Goal: Download file/media

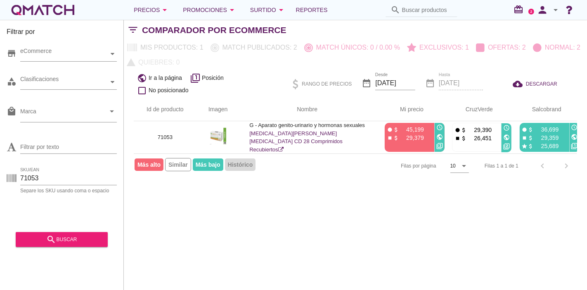
click at [50, 14] on div "white-qmatch-logo" at bounding box center [43, 10] width 66 height 17
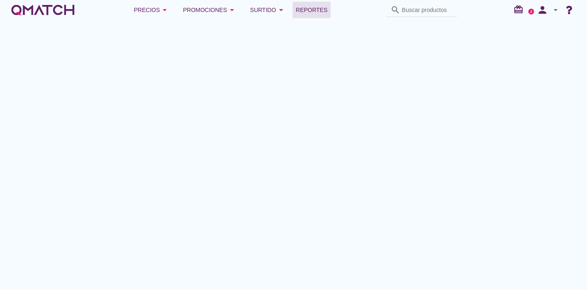
click at [317, 2] on link "Reportes" at bounding box center [312, 10] width 38 height 17
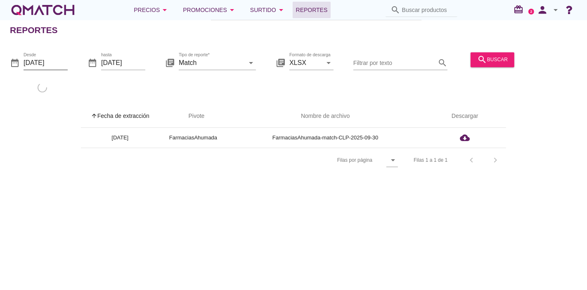
click at [58, 56] on input "[DATE]" at bounding box center [46, 62] width 44 height 13
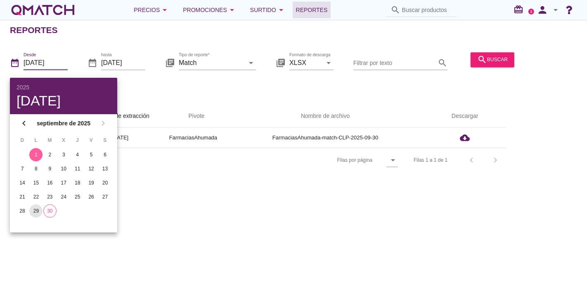
click at [35, 210] on div "29" at bounding box center [35, 210] width 13 height 7
type input "[DATE]"
click at [135, 52] on div "date_range hasta [DATE]" at bounding box center [117, 64] width 58 height 26
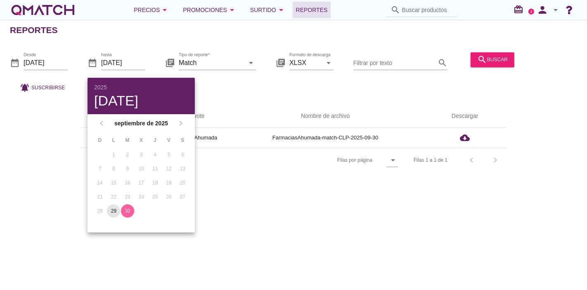
click at [115, 211] on div "29" at bounding box center [113, 210] width 13 height 7
drag, startPoint x: 298, startPoint y: 215, endPoint x: 303, endPoint y: 211, distance: 6.2
click at [300, 214] on div "Reportes date_range Desde [DATE] date_range hasta [DATE] library_books Tipo de …" at bounding box center [293, 155] width 587 height 270
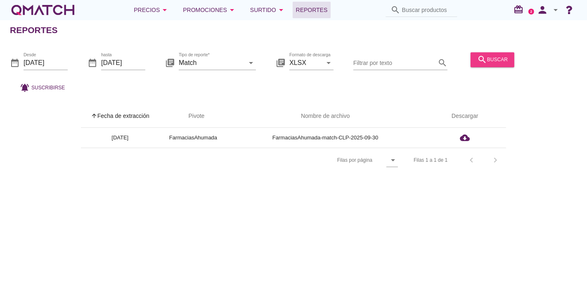
click at [479, 58] on icon "search" at bounding box center [483, 60] width 10 height 10
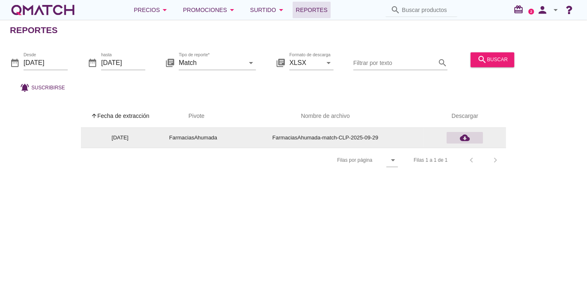
click at [464, 133] on icon "cloud_download" at bounding box center [465, 138] width 10 height 10
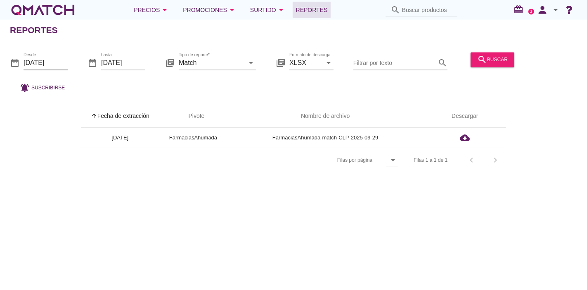
click at [26, 63] on input "[DATE]" at bounding box center [46, 62] width 44 height 13
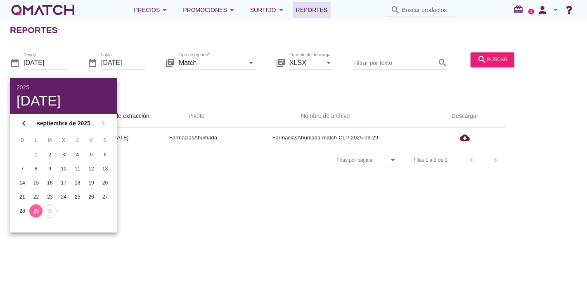
drag, startPoint x: 49, startPoint y: 214, endPoint x: 52, endPoint y: 209, distance: 5.5
click at [50, 214] on td "30" at bounding box center [49, 210] width 13 height 13
click at [133, 169] on div "Reportes date_range Desde [DATE] date_range hasta [DATE] library_books Tipo de …" at bounding box center [293, 155] width 587 height 270
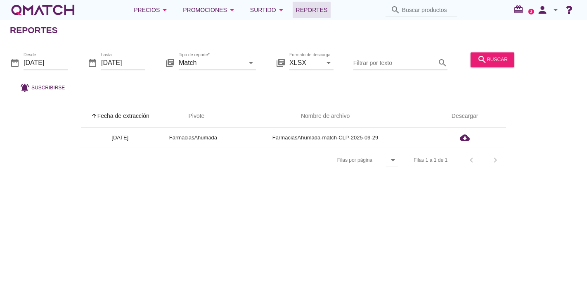
click at [145, 61] on div "date_range Desde [DATE] date_range hasta [DATE] library_books Tipo de reporte* …" at bounding box center [293, 70] width 587 height 55
click at [136, 62] on input "[DATE]" at bounding box center [123, 62] width 44 height 13
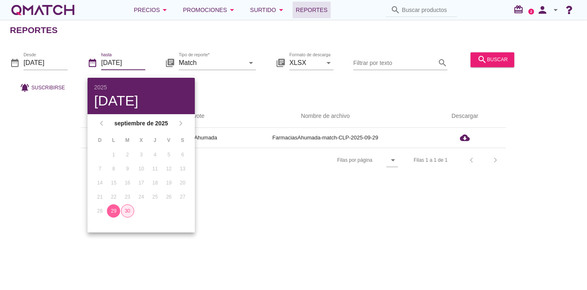
click at [130, 212] on div "30" at bounding box center [127, 210] width 12 height 7
type input "[DATE]"
drag, startPoint x: 203, startPoint y: 199, endPoint x: 199, endPoint y: 193, distance: 7.2
click at [199, 193] on div "Reportes date_range Desde [DATE] date_range hasta [DATE] library_books Tipo de …" at bounding box center [293, 155] width 587 height 270
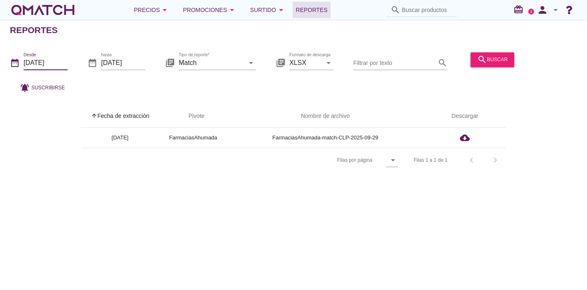
click at [49, 62] on input "[DATE]" at bounding box center [46, 62] width 44 height 13
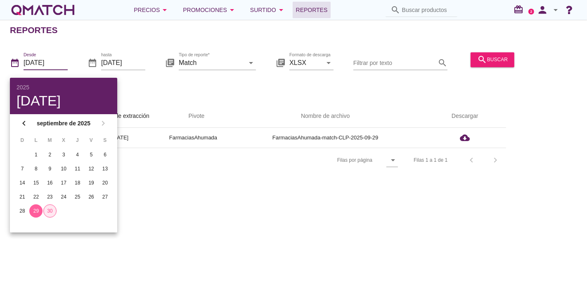
drag, startPoint x: 49, startPoint y: 210, endPoint x: 117, endPoint y: 215, distance: 67.5
click at [49, 210] on div "30" at bounding box center [50, 210] width 12 height 7
type input "[DATE]"
click at [370, 229] on div "Reportes date_range Desde [DATE] date_range hasta [DATE] library_books Tipo de …" at bounding box center [293, 155] width 587 height 270
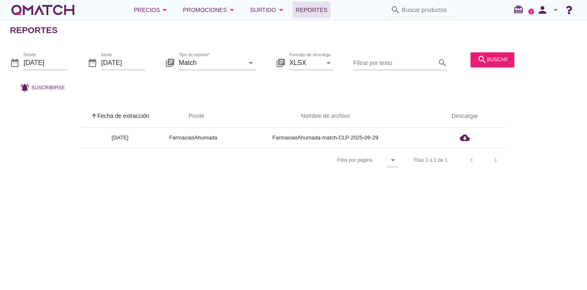
drag, startPoint x: 488, startPoint y: 39, endPoint x: 490, endPoint y: 47, distance: 7.7
click at [488, 40] on div "Reportes date_range Desde [DATE] date_range hasta [DATE] library_books Tipo de …" at bounding box center [293, 155] width 587 height 270
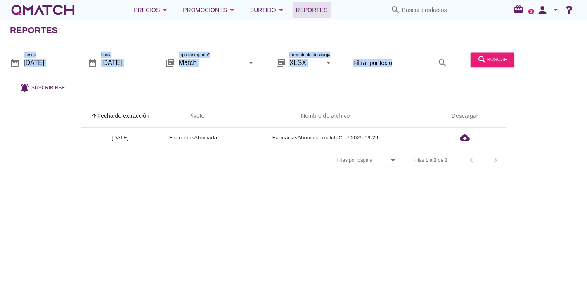
click at [491, 67] on div "search buscar" at bounding box center [493, 64] width 50 height 28
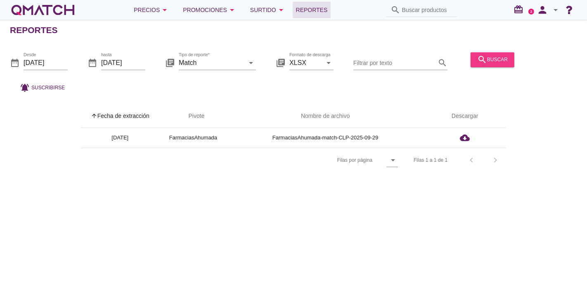
click at [483, 57] on icon "search" at bounding box center [483, 60] width 10 height 10
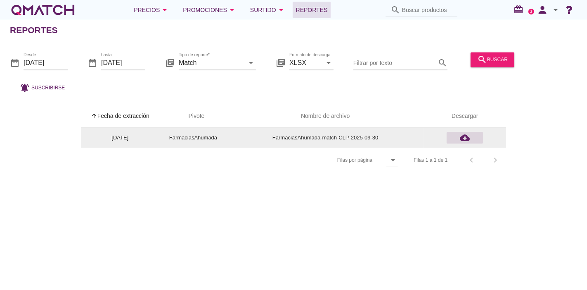
click at [465, 136] on icon "cloud_download" at bounding box center [465, 138] width 10 height 10
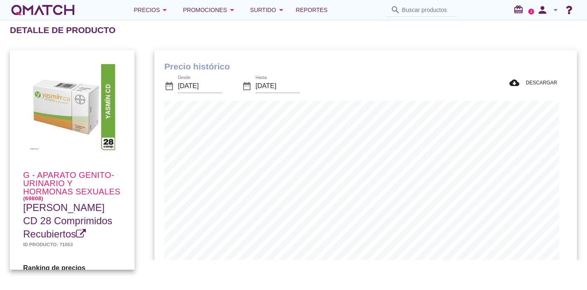
scroll to position [241, 415]
